Goal: Contribute content

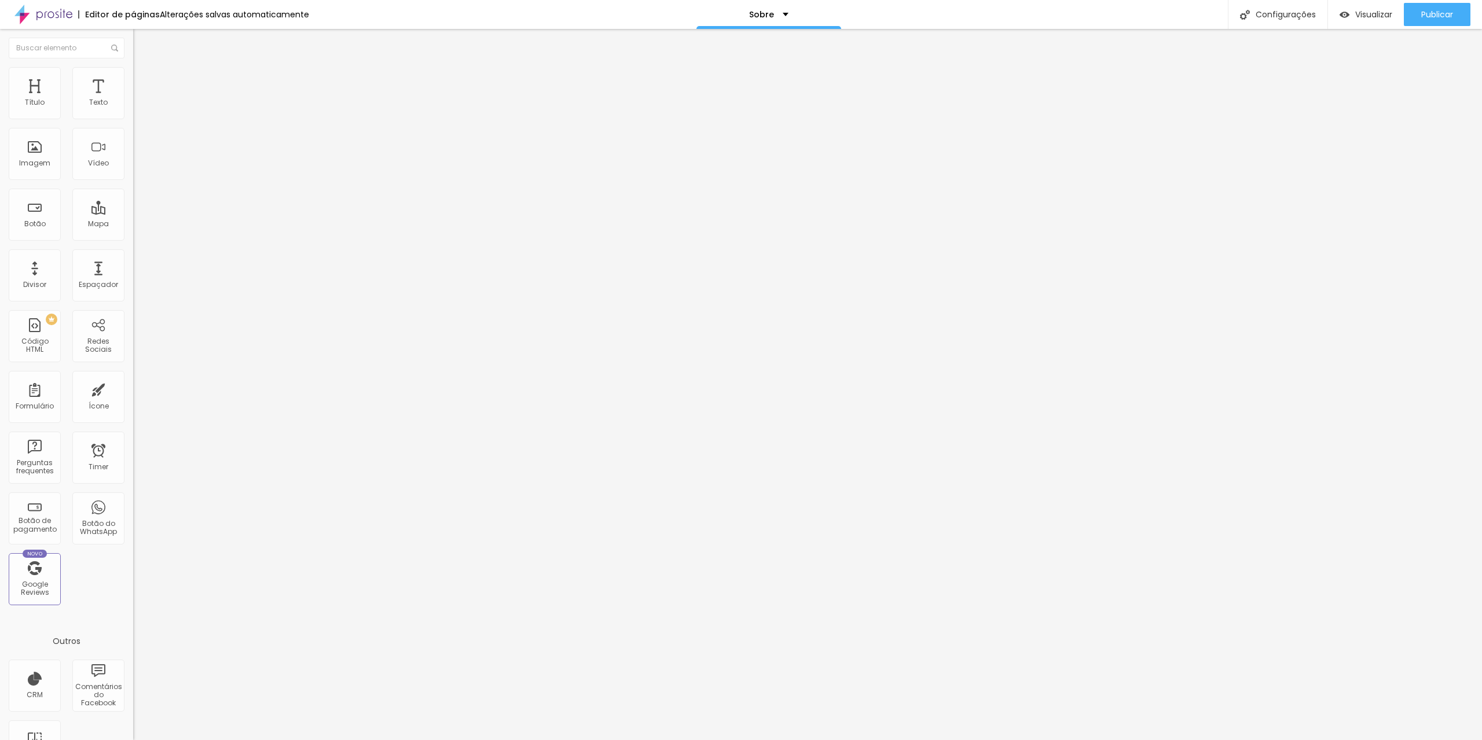
click at [133, 181] on span "1:1 Quadrado" at bounding box center [156, 176] width 46 height 10
click at [133, 188] on span "Cinema" at bounding box center [147, 183] width 29 height 10
click at [133, 100] on span "Adicionar imagem" at bounding box center [170, 95] width 75 height 10
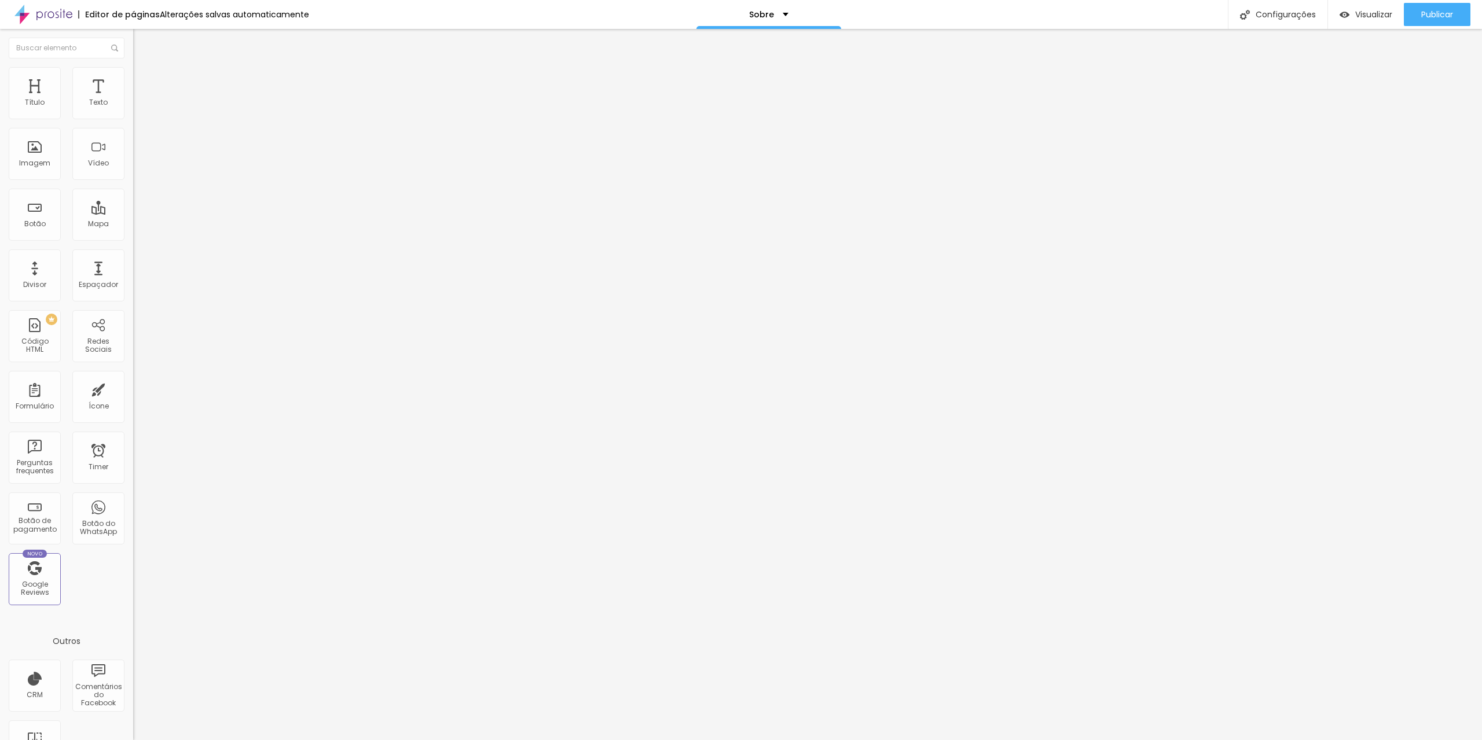
click at [133, 100] on span "Trocar imagem" at bounding box center [164, 95] width 63 height 10
click at [1431, 21] on div "Publicar" at bounding box center [1437, 14] width 32 height 23
click at [1441, 11] on span "Publicar" at bounding box center [1437, 14] width 32 height 9
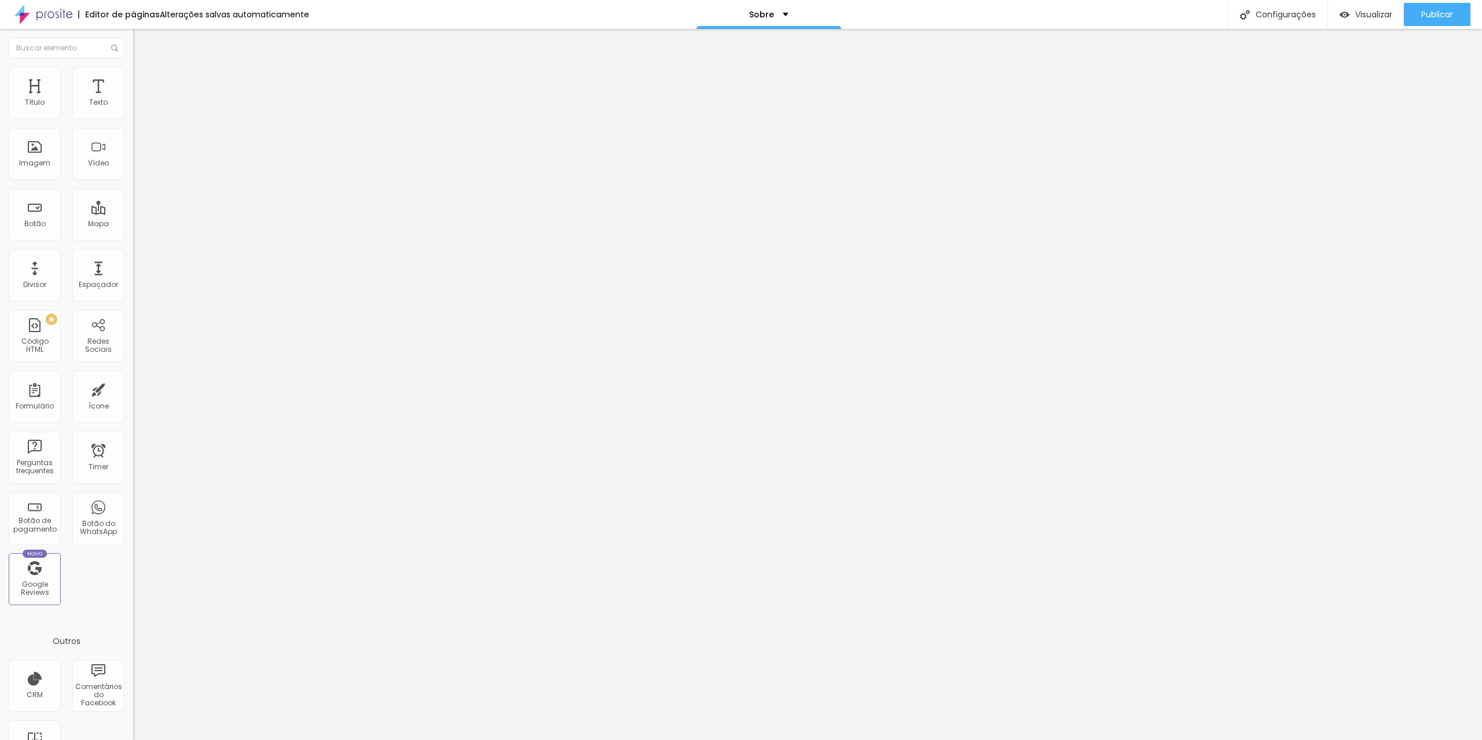
click at [184, 13] on div "Alterações salvas automaticamente" at bounding box center [234, 14] width 149 height 8
click at [1023, 740] on div at bounding box center [741, 752] width 1482 height 10
click at [1286, 19] on div "Configurações" at bounding box center [1278, 14] width 100 height 29
click at [953, 740] on div at bounding box center [741, 752] width 1482 height 10
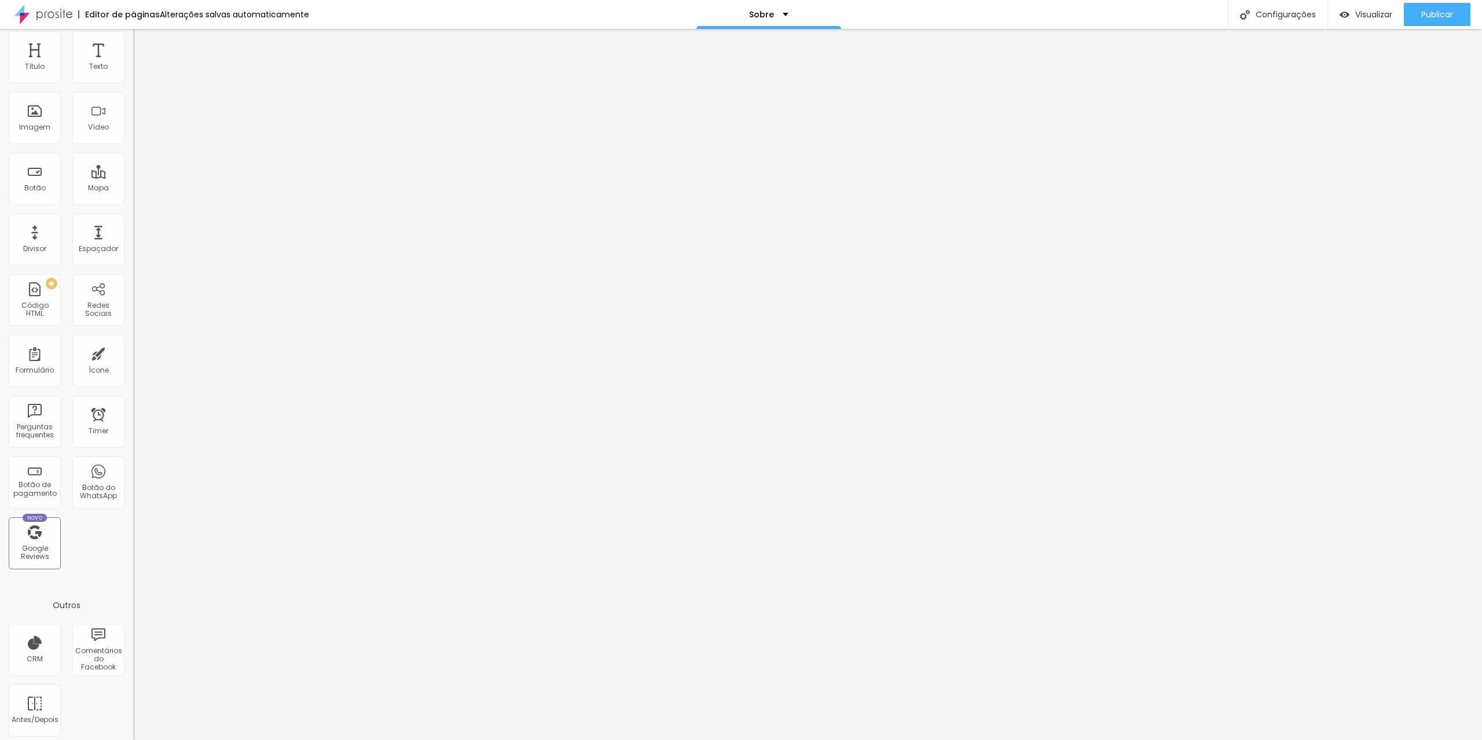
scroll to position [41, 0]
click at [53, 8] on img at bounding box center [43, 14] width 58 height 29
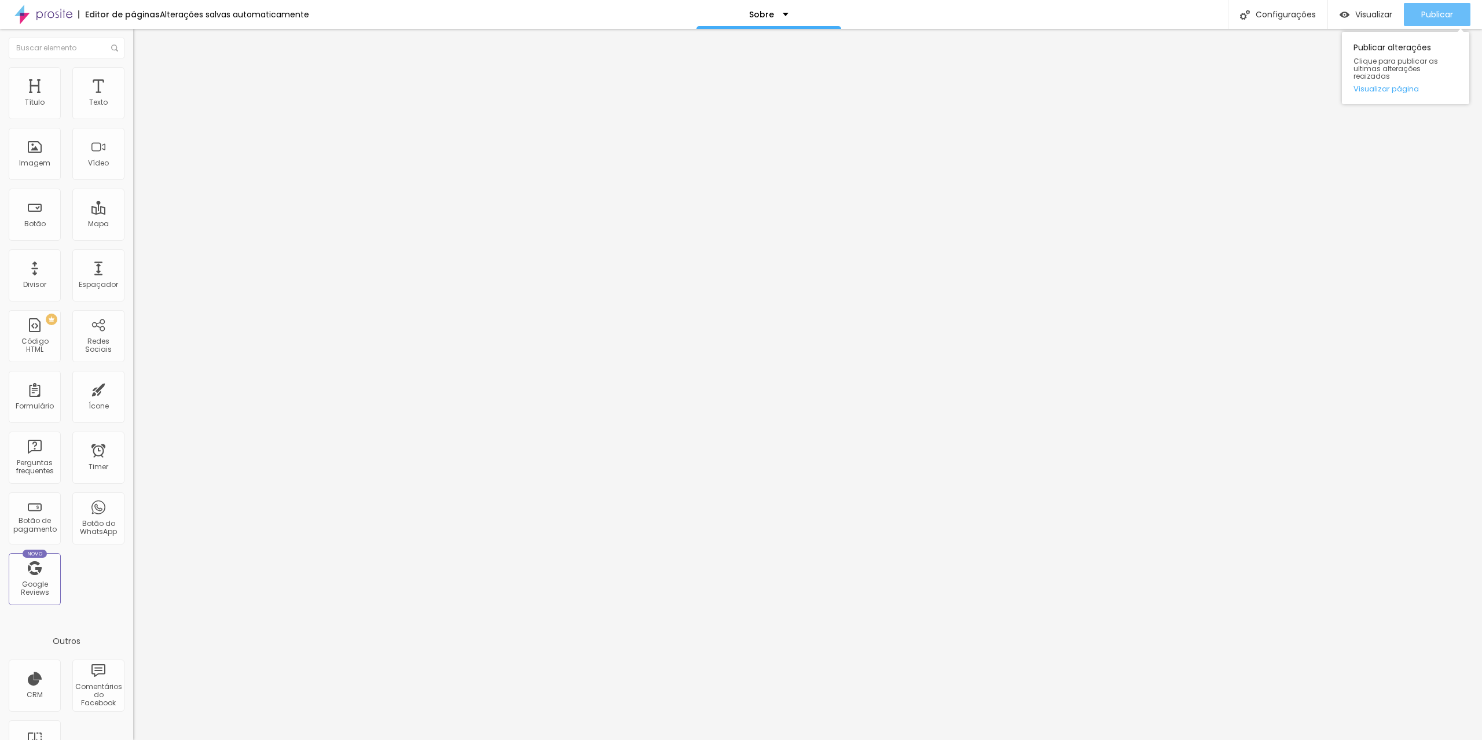
click at [1431, 13] on span "Publicar" at bounding box center [1437, 14] width 32 height 9
click at [1439, 13] on span "Publicar" at bounding box center [1437, 14] width 32 height 9
click at [213, 12] on div "Última versão salva em 22/08/2025" at bounding box center [222, 14] width 124 height 8
click at [47, 14] on img at bounding box center [43, 14] width 58 height 29
